Goal: Information Seeking & Learning: Learn about a topic

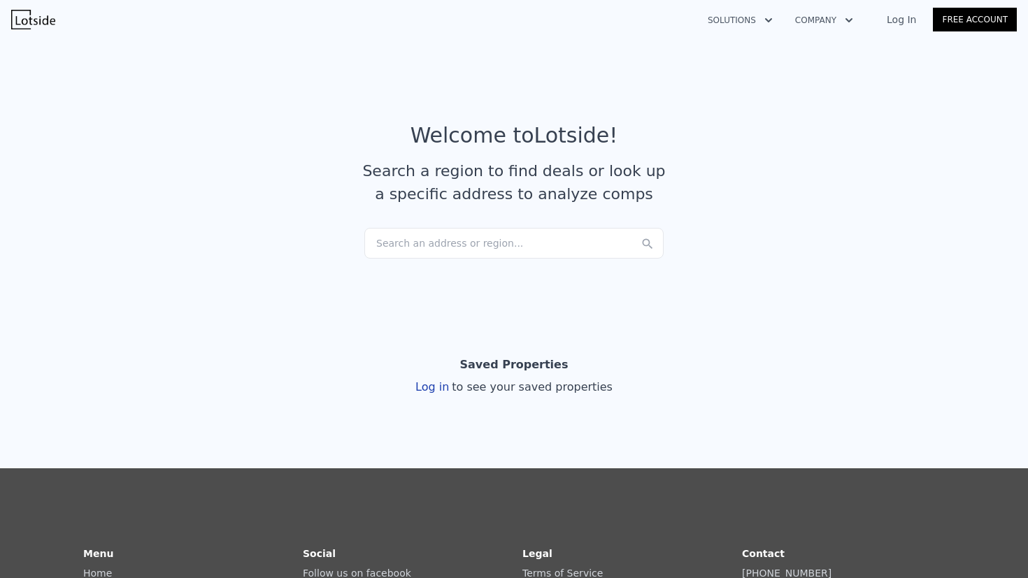
click at [905, 23] on link "Log In" at bounding box center [901, 20] width 63 height 14
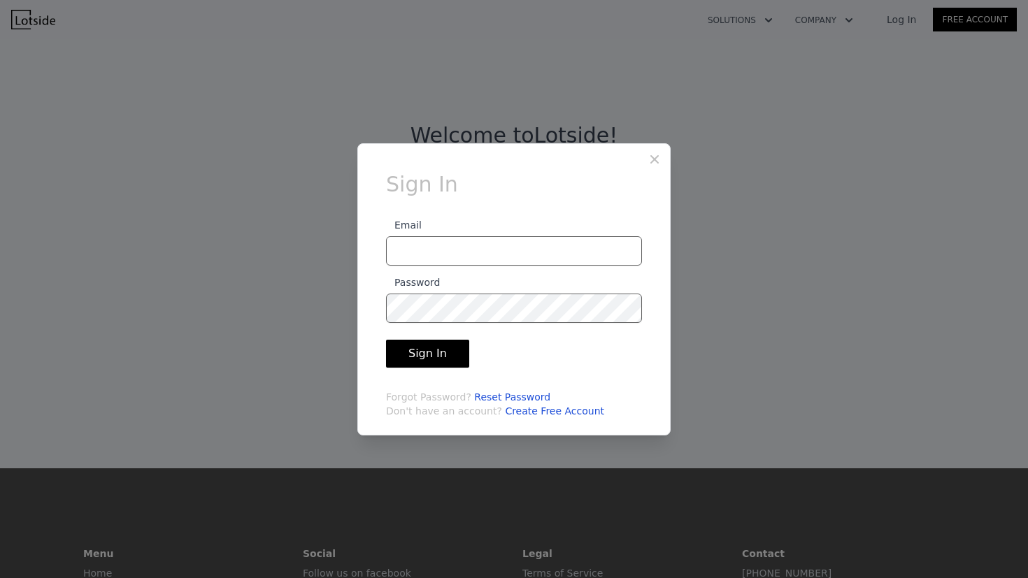
type input "[PERSON_NAME][EMAIL_ADDRESS][DOMAIN_NAME]"
click at [436, 358] on button "Sign In" at bounding box center [427, 354] width 83 height 28
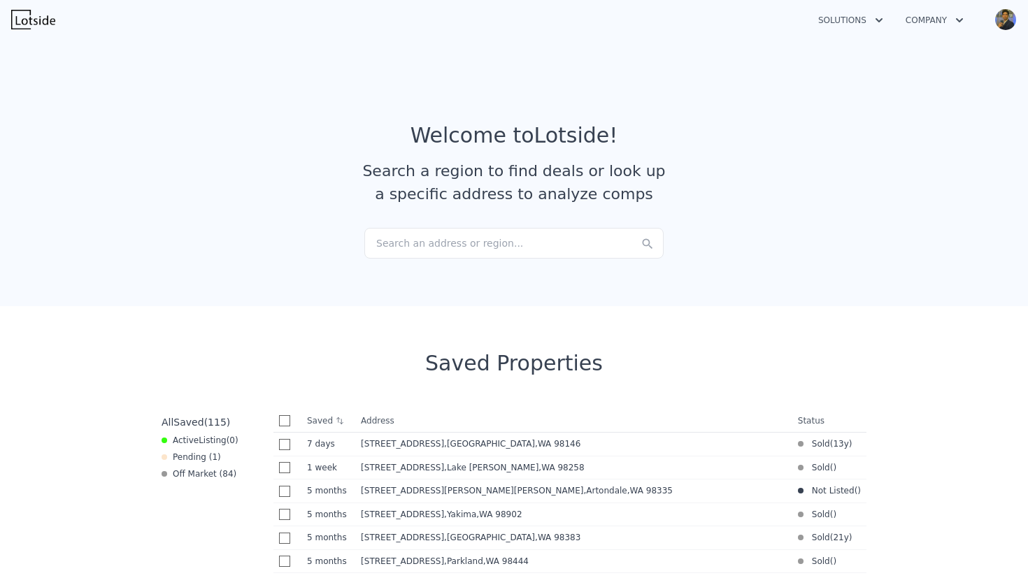
click at [501, 229] on div "Search an address or region..." at bounding box center [513, 243] width 299 height 31
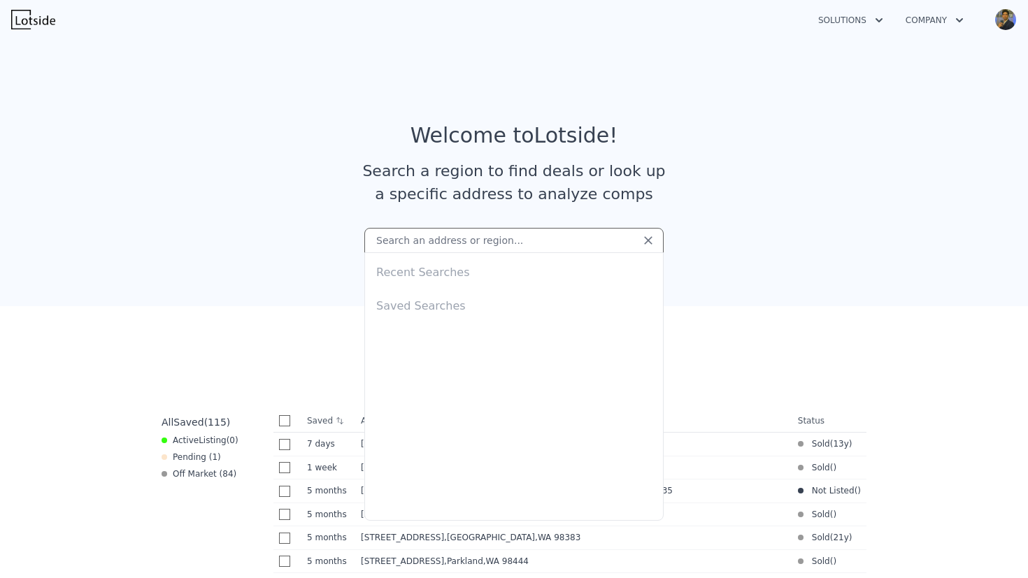
type input "[STREET_ADDRESS]"
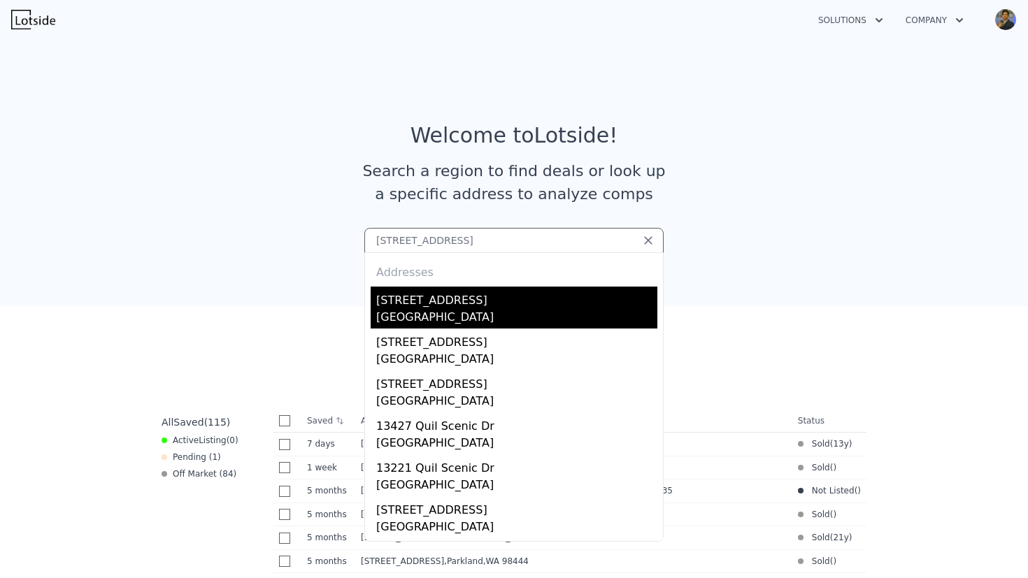
click at [458, 302] on div "[STREET_ADDRESS]" at bounding box center [516, 298] width 281 height 22
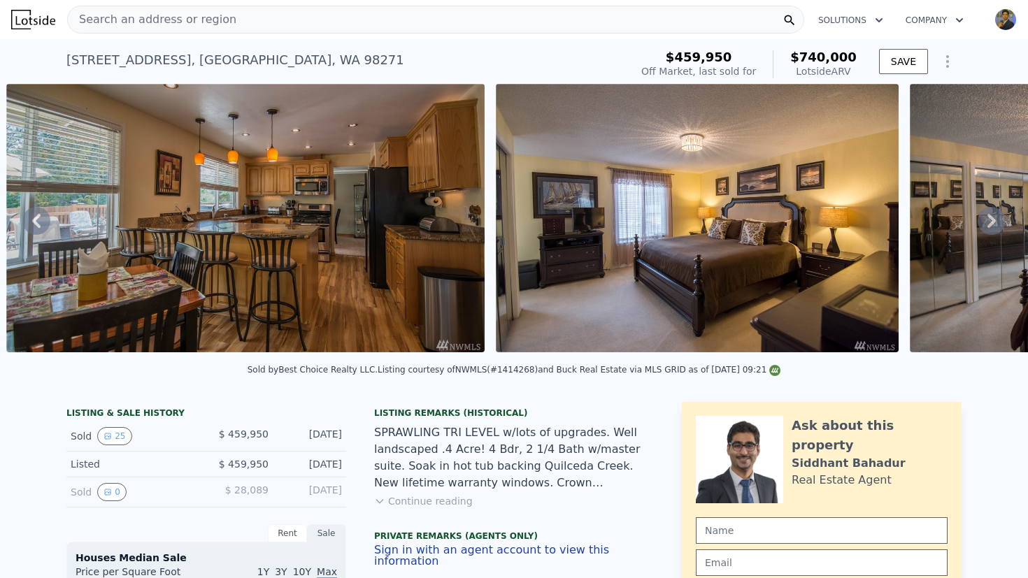
click at [360, 19] on div "Search an address or region" at bounding box center [435, 20] width 737 height 28
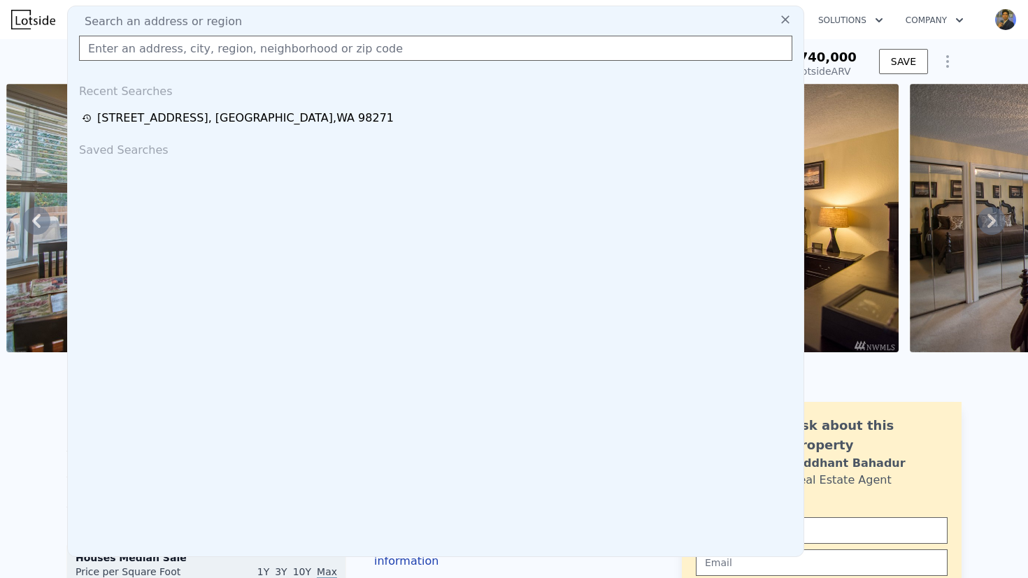
type input "[STREET_ADDRESS]"
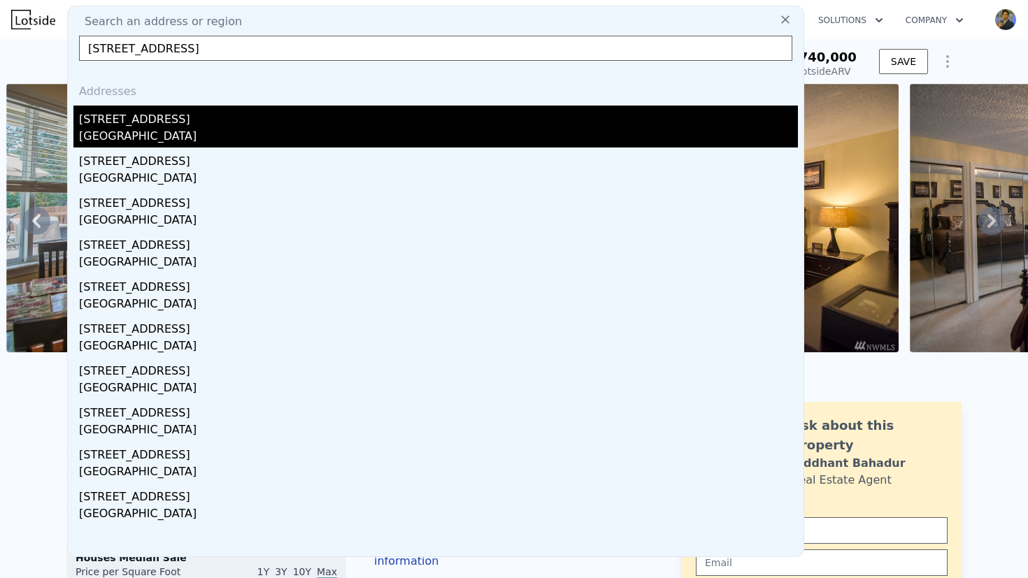
click at [208, 124] on div "[STREET_ADDRESS]" at bounding box center [438, 117] width 719 height 22
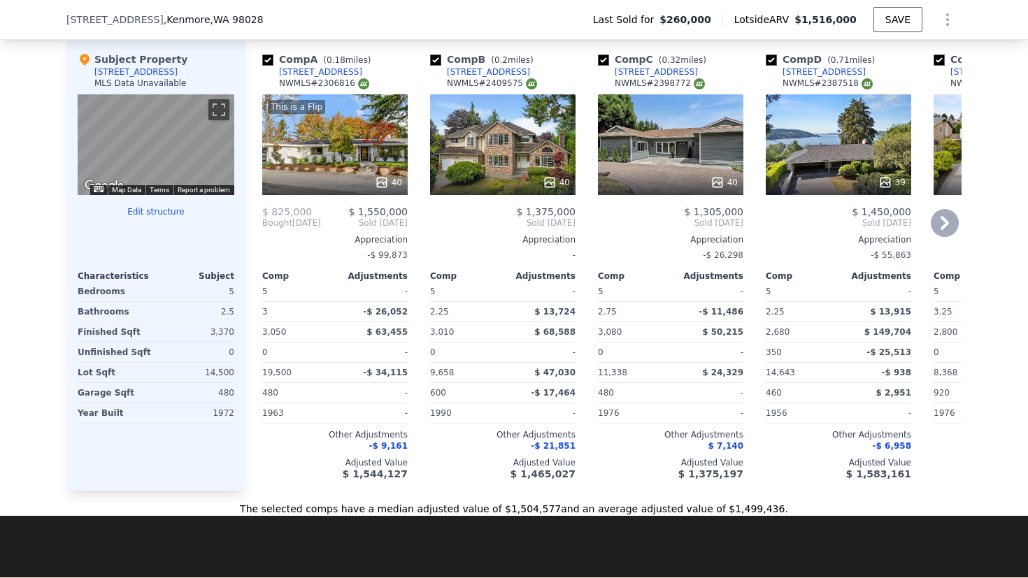
scroll to position [1362, 0]
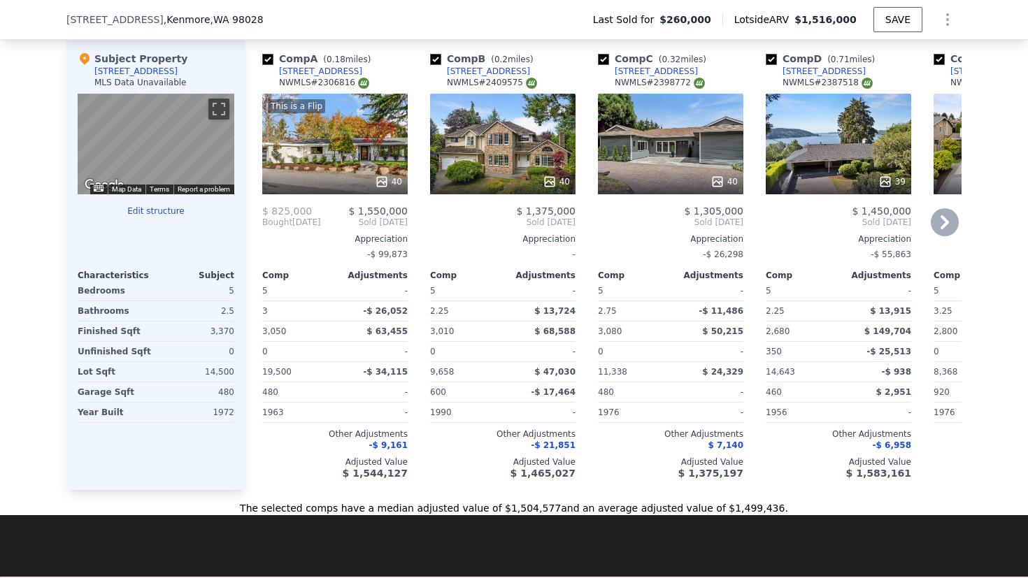
click at [416, 229] on div "Comp A ( 0.18 miles) [STREET_ADDRESS] This is a Flip 40 $ 825,000 $ 1,550,000 B…" at bounding box center [603, 266] width 716 height 450
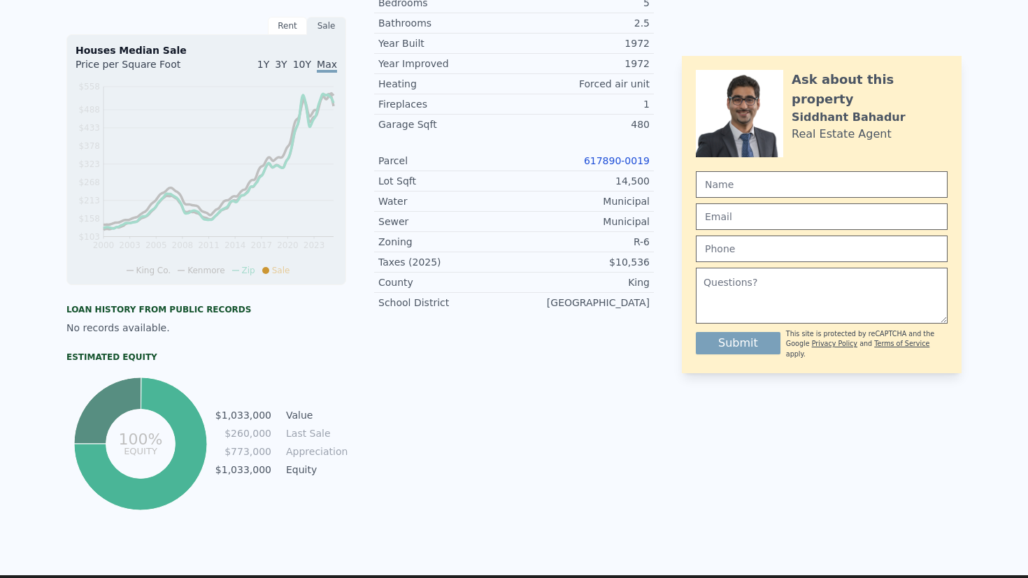
scroll to position [0, 0]
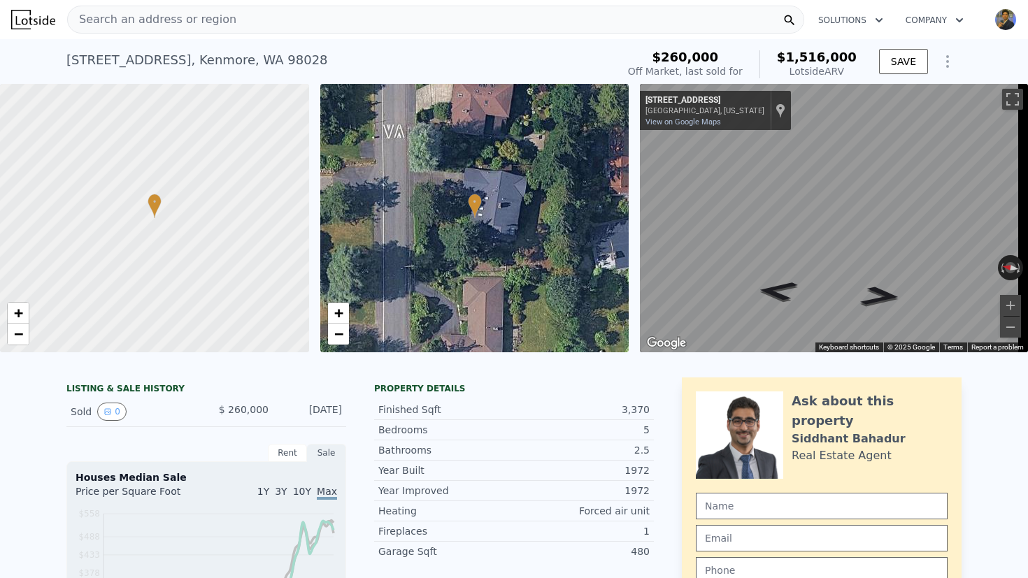
click at [395, 23] on div "Search an address or region" at bounding box center [435, 20] width 737 height 28
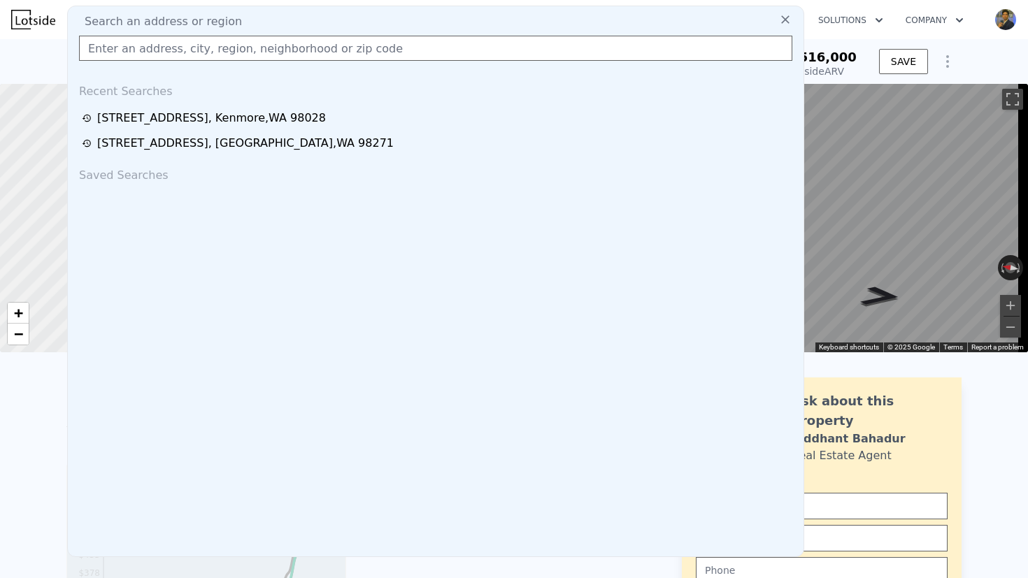
type input "[STREET_ADDRESS][PERSON_NAME]"
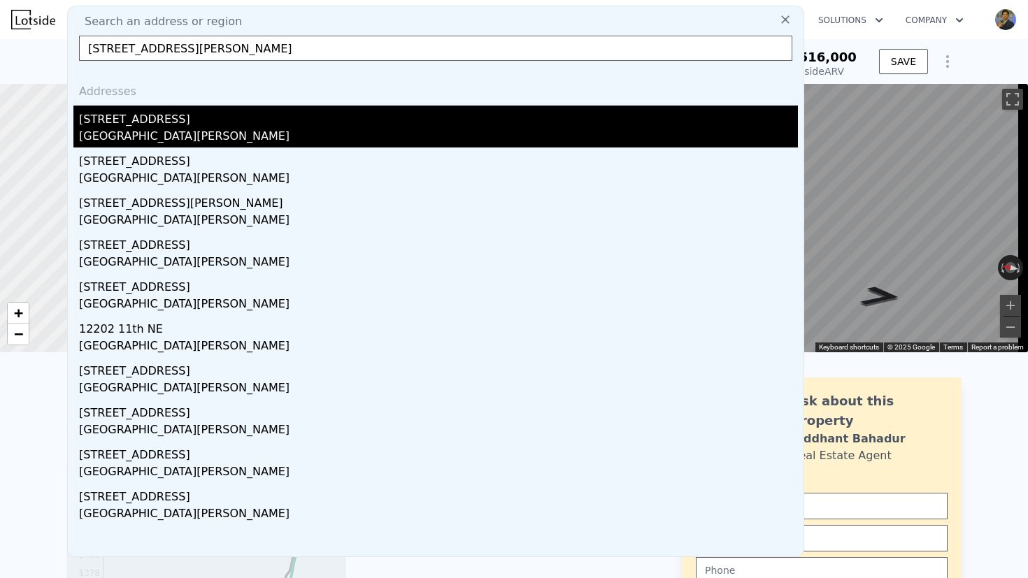
click at [194, 122] on div "[STREET_ADDRESS]" at bounding box center [438, 117] width 719 height 22
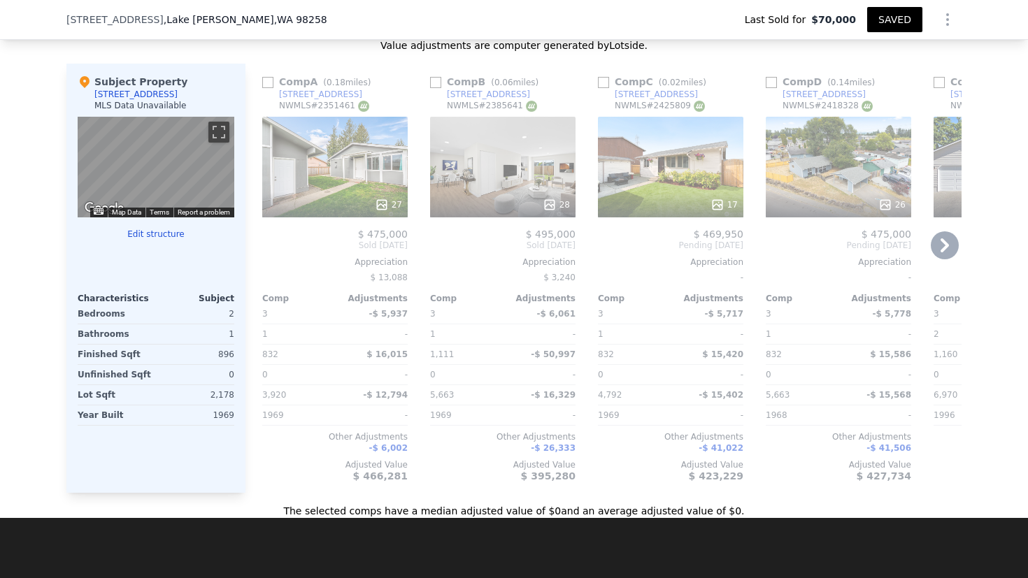
scroll to position [1404, 0]
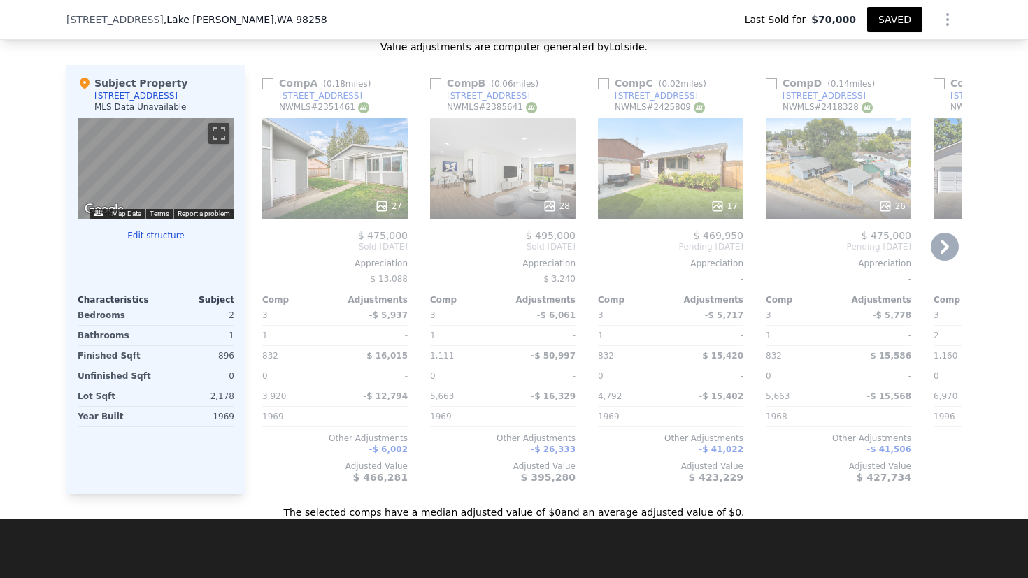
click at [592, 280] on div "Comp C ( 0.02 miles) [STREET_ADDRESS] # 2425809 17 $ 469,950 Pending [DATE] App…" at bounding box center [670, 279] width 157 height 429
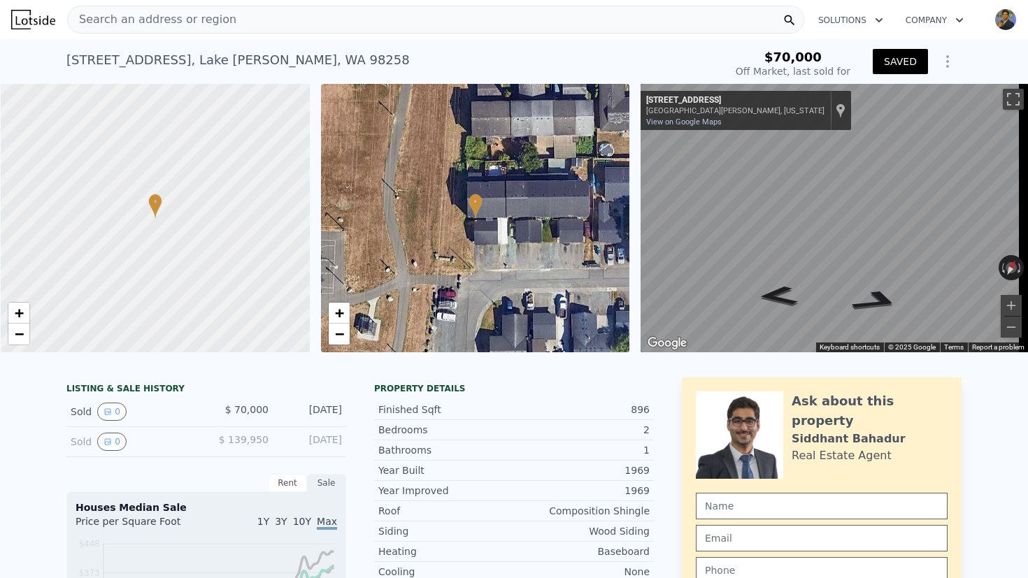
scroll to position [0, 6]
